Goal: Information Seeking & Learning: Learn about a topic

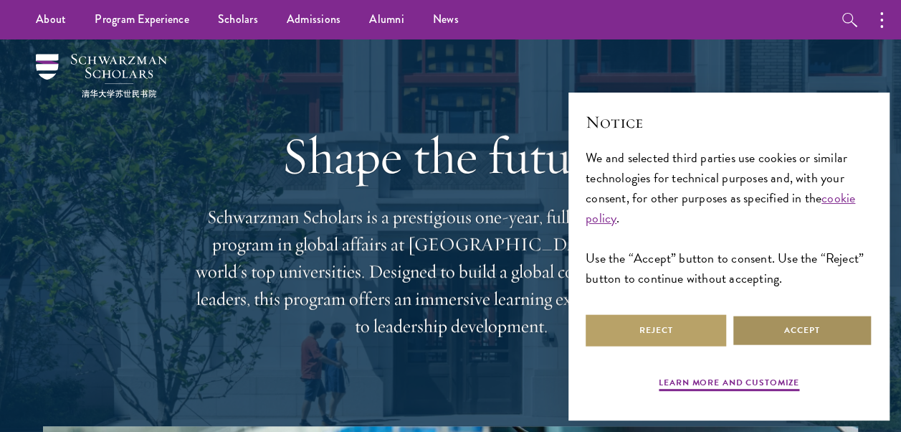
drag, startPoint x: 779, startPoint y: 336, endPoint x: 780, endPoint y: 329, distance: 7.3
click at [779, 334] on button "Accept" at bounding box center [802, 330] width 141 height 32
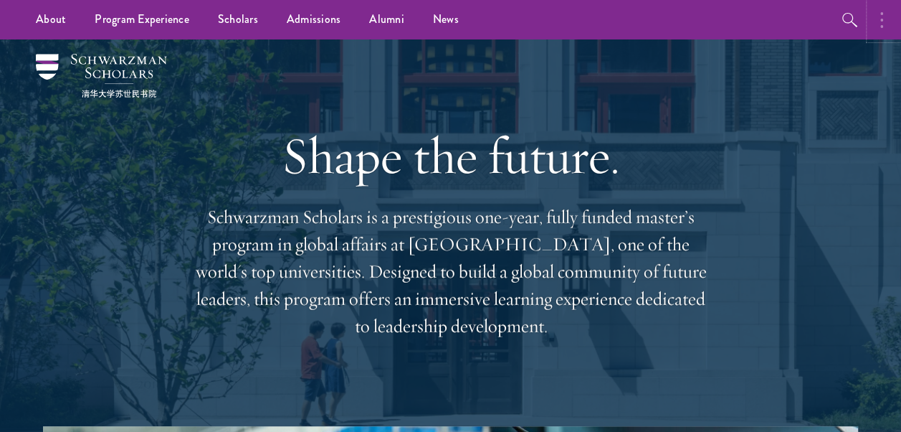
click at [877, 16] on button "button" at bounding box center [886, 19] width 32 height 39
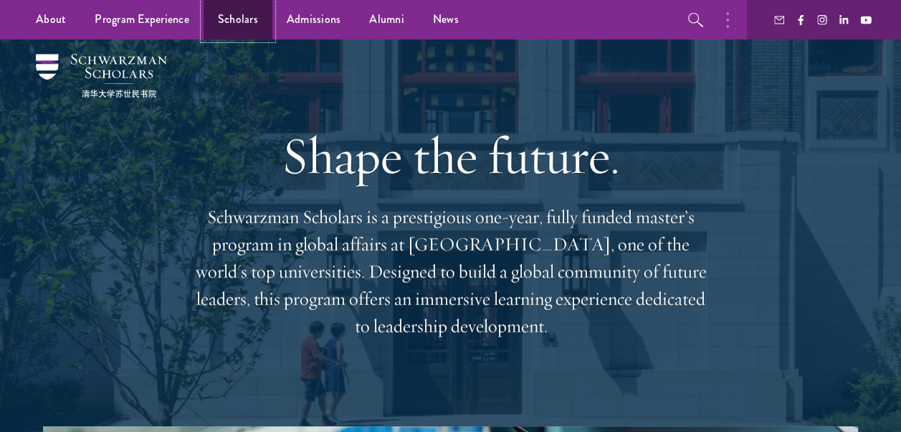
click at [216, 20] on link "Scholars" at bounding box center [238, 19] width 69 height 39
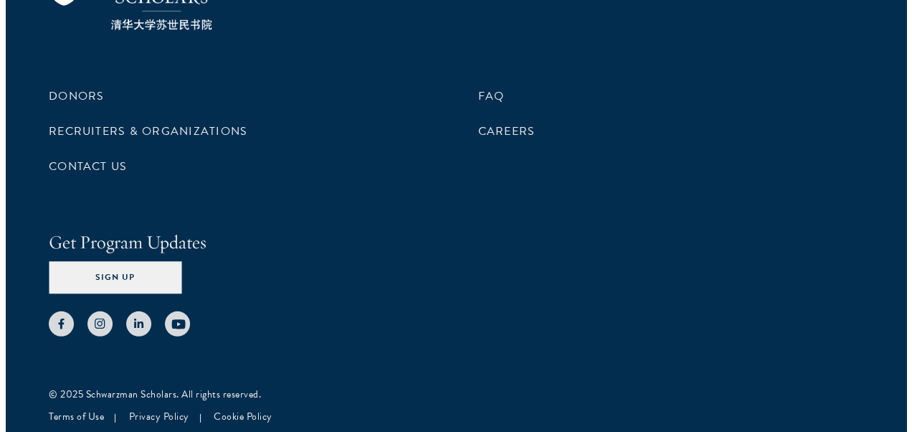
scroll to position [4556, 0]
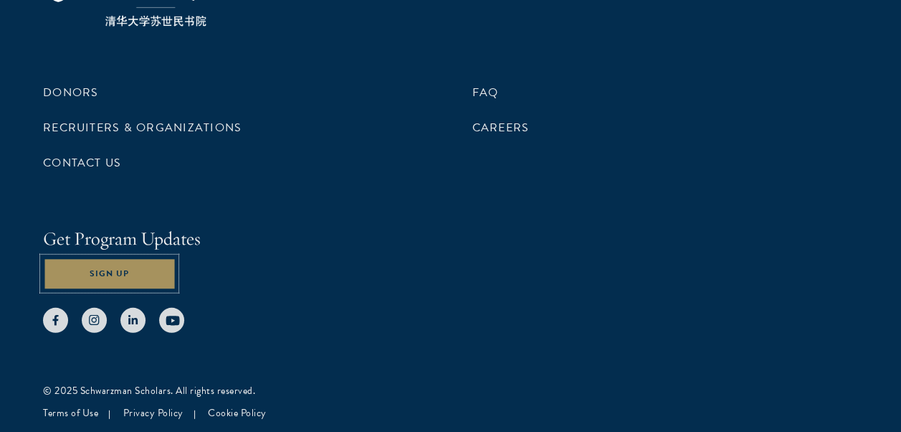
drag, startPoint x: 125, startPoint y: 262, endPoint x: 164, endPoint y: 232, distance: 49.6
click at [125, 262] on button "Sign Up" at bounding box center [109, 273] width 133 height 32
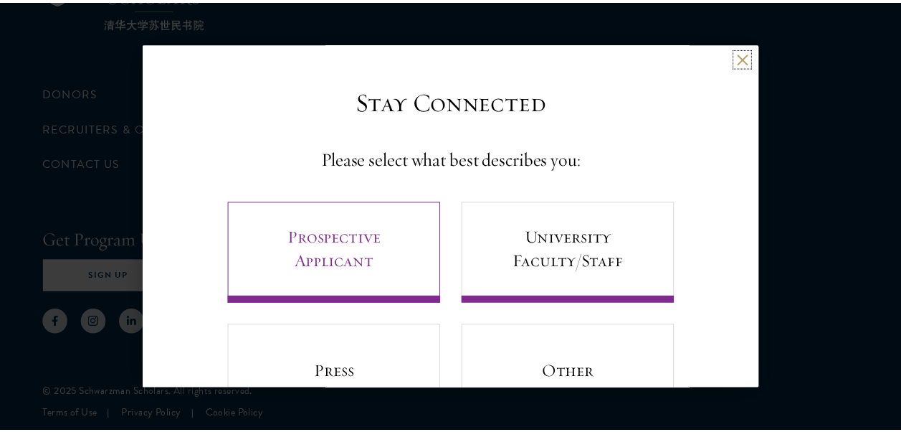
scroll to position [70, 0]
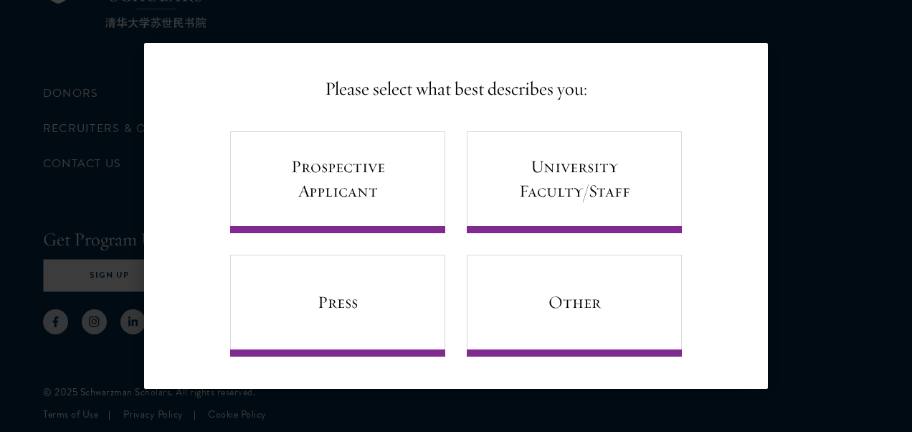
click at [846, 158] on div "Back Stay Connected Please select what best describes you: Prospective Applican…" at bounding box center [456, 216] width 912 height 346
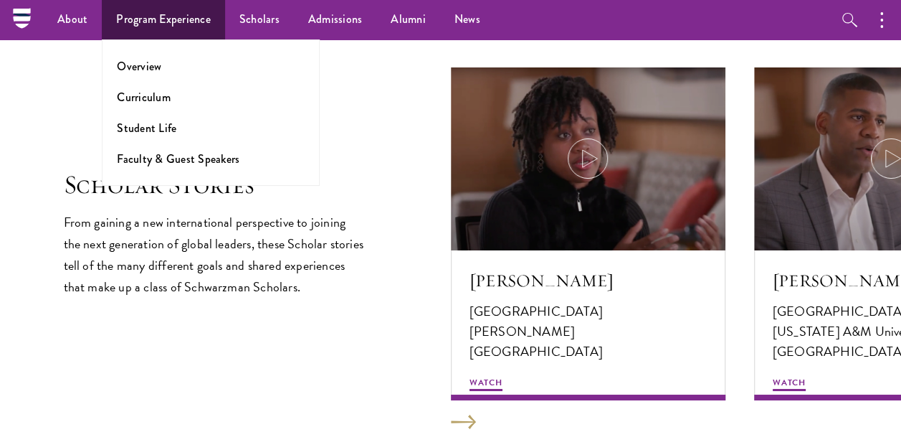
scroll to position [2046, 0]
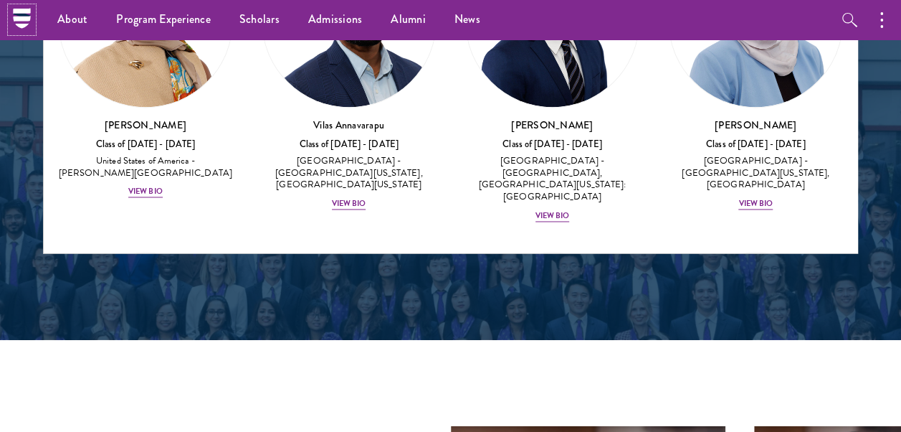
click at [19, 12] on icon at bounding box center [21, 11] width 17 height 6
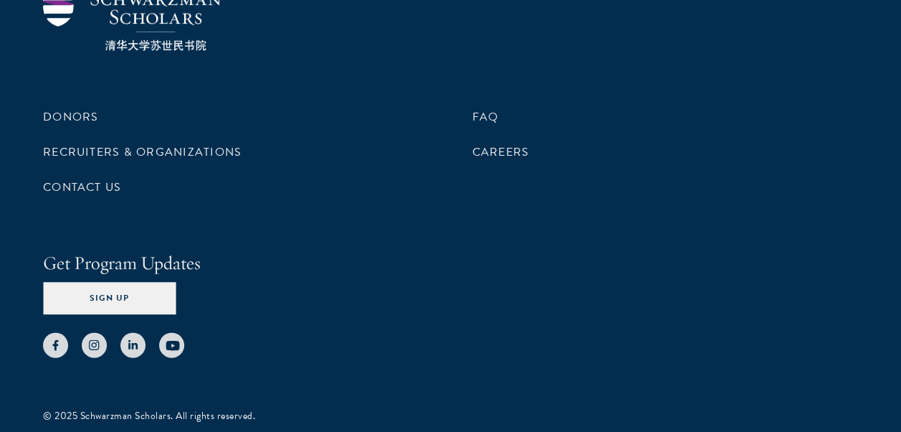
scroll to position [4371, 0]
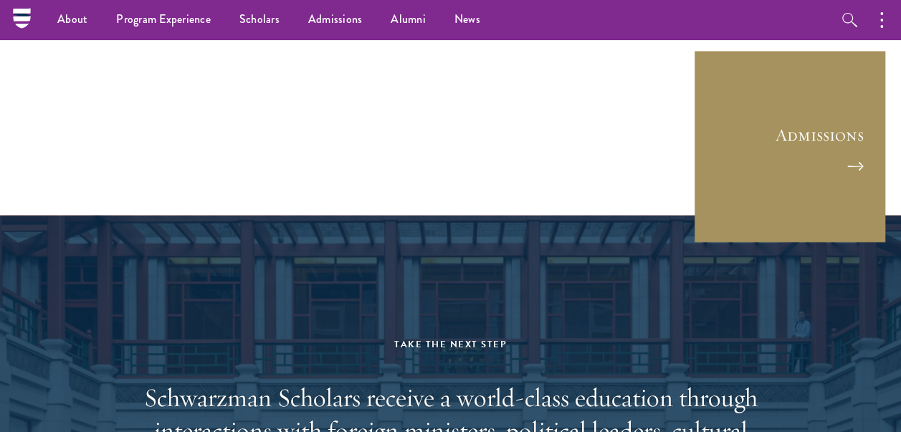
scroll to position [3732, 0]
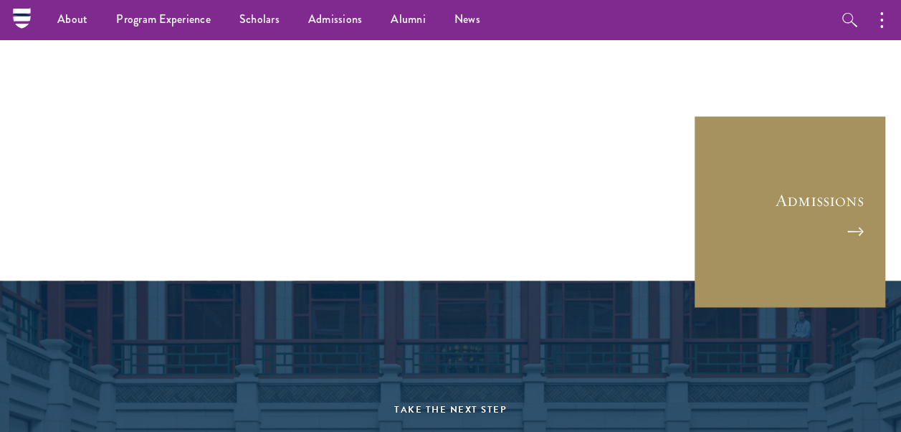
click at [836, 194] on link "Admissions" at bounding box center [790, 212] width 194 height 194
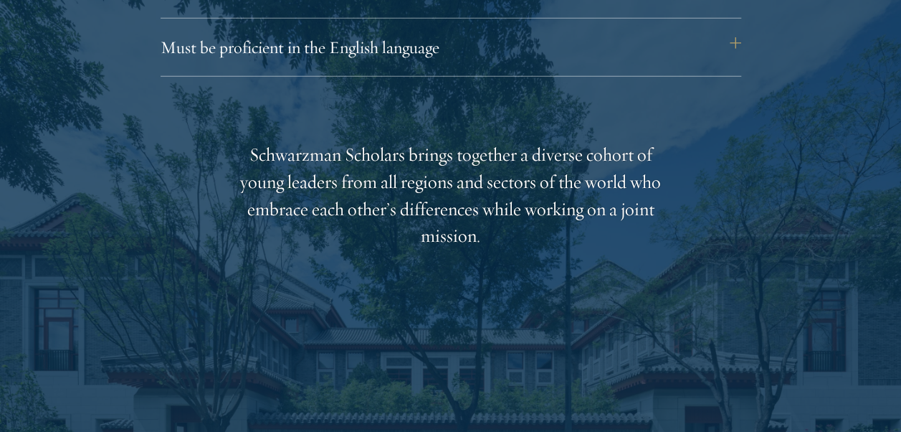
scroll to position [2151, 0]
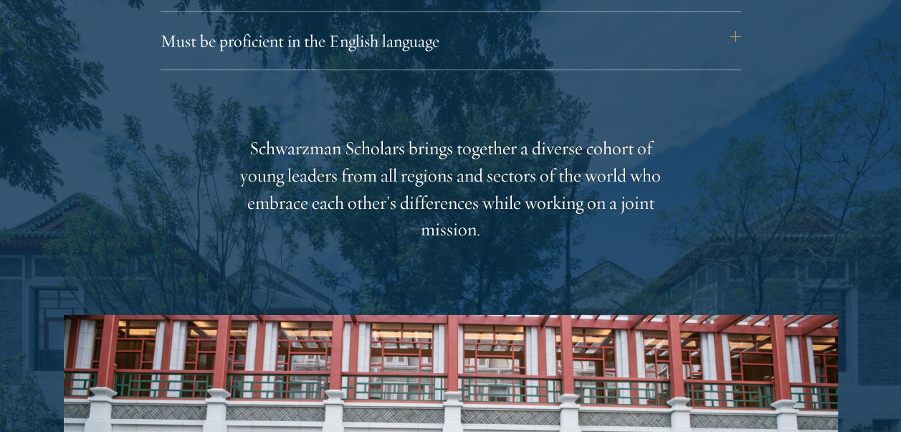
click at [513, 175] on div "Schwarzman Scholars brings together a diverse cohort of young leaders from all …" at bounding box center [451, 189] width 445 height 109
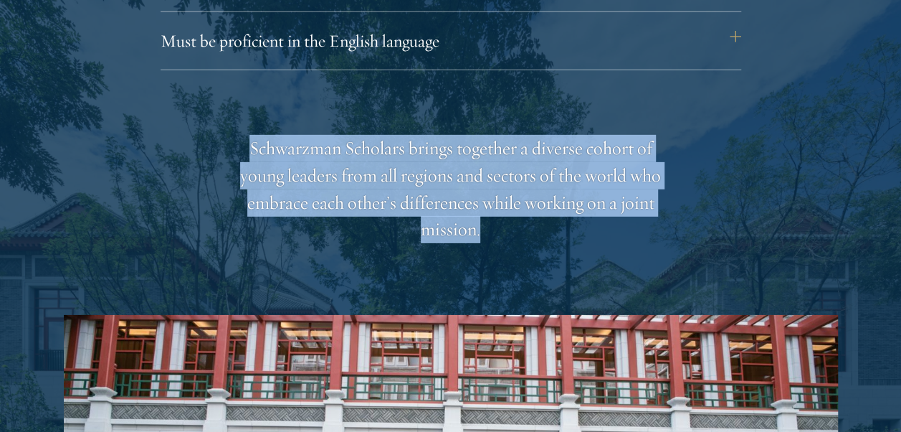
click at [513, 175] on div "Schwarzman Scholars brings together a diverse cohort of young leaders from all …" at bounding box center [451, 189] width 445 height 109
